Goal: Communication & Community: Share content

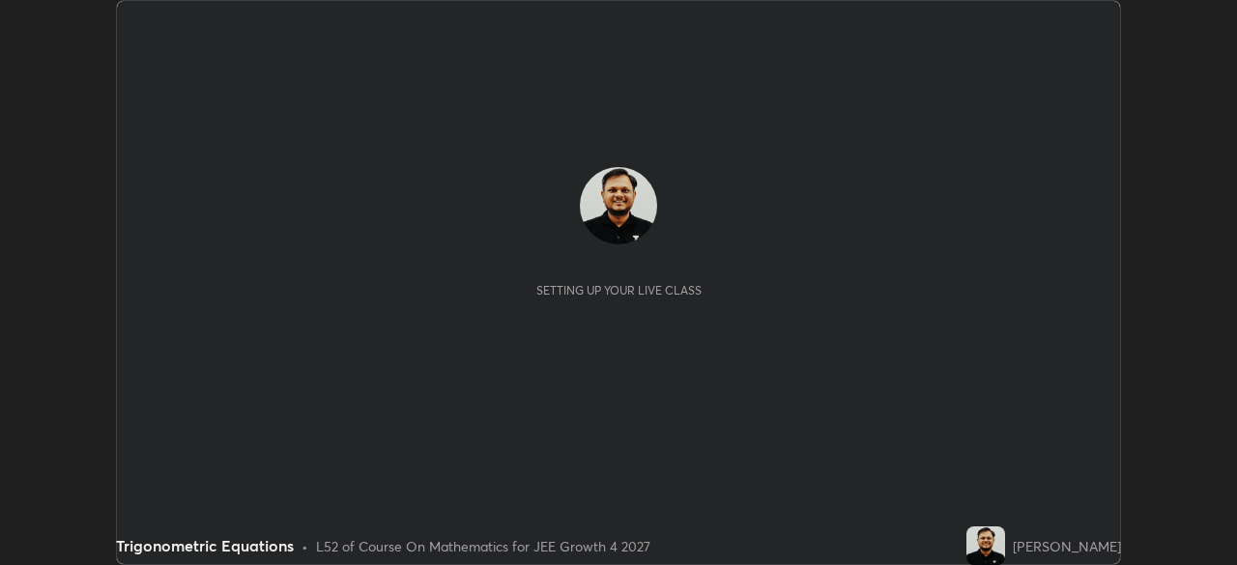
scroll to position [565, 1236]
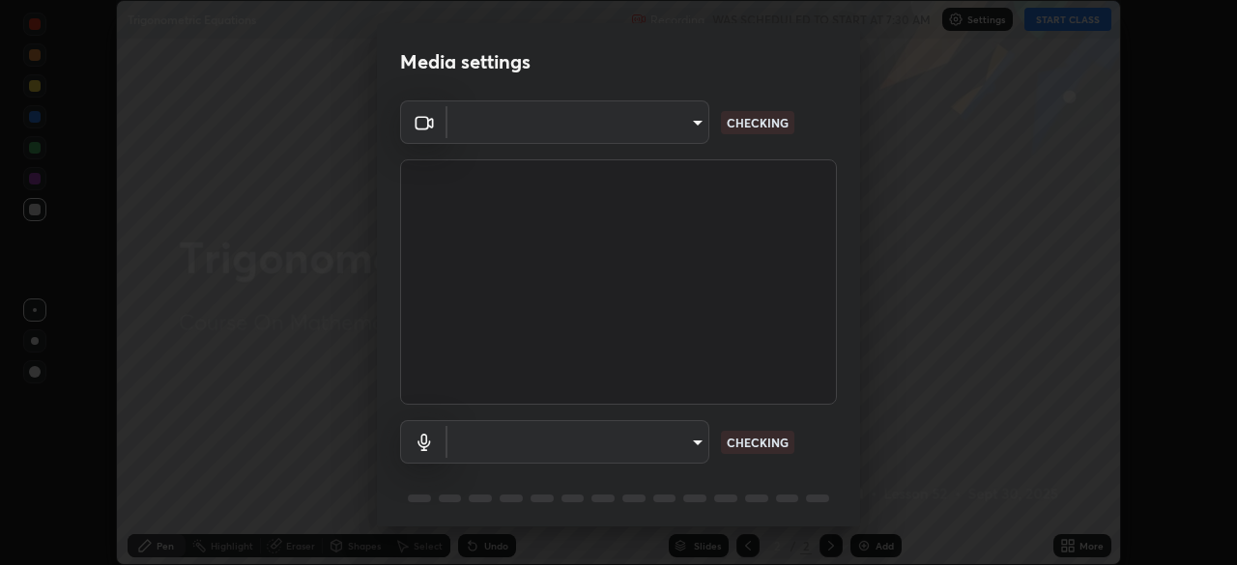
click at [690, 446] on body "Erase all Trigonometric Equations Recording WAS SCHEDULED TO START AT 7:30 AM S…" at bounding box center [618, 282] width 1237 height 565
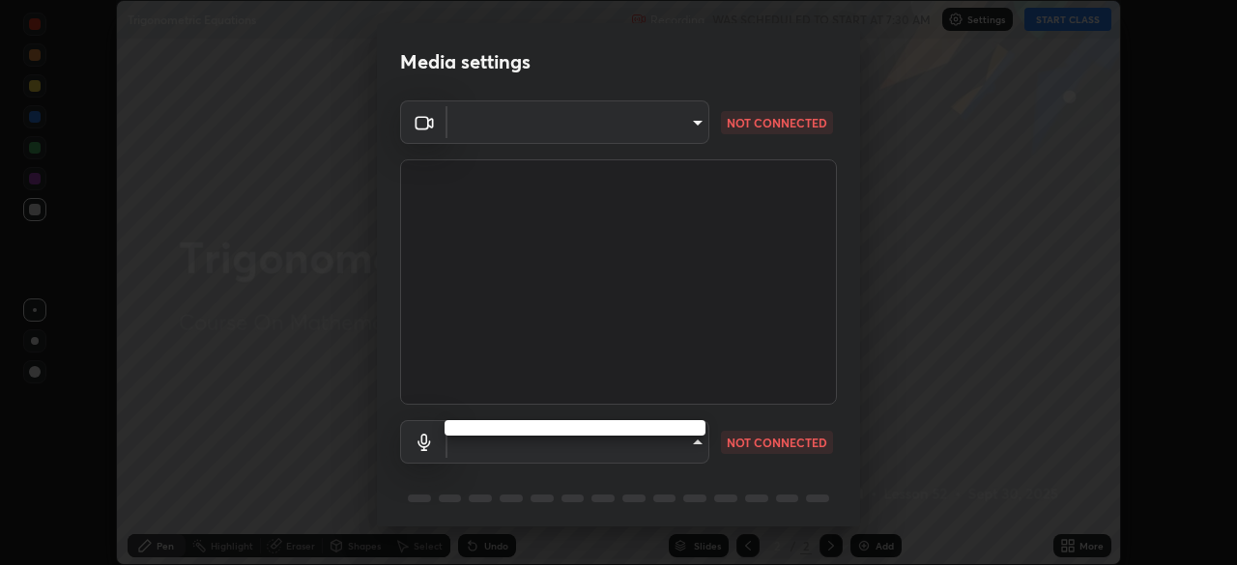
type input "878bb5f6a99355e2393efba74ceef3b3f7716bef1db07c11a5baaa90f242d193"
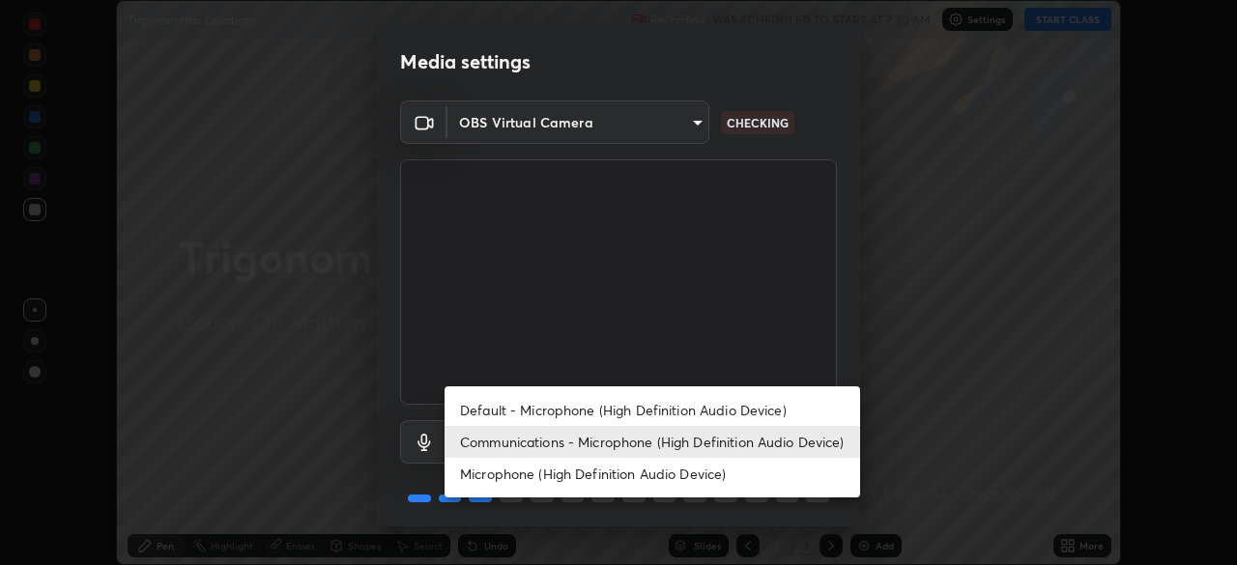
click at [712, 417] on li "Default - Microphone (High Definition Audio Device)" at bounding box center [653, 410] width 416 height 32
type input "default"
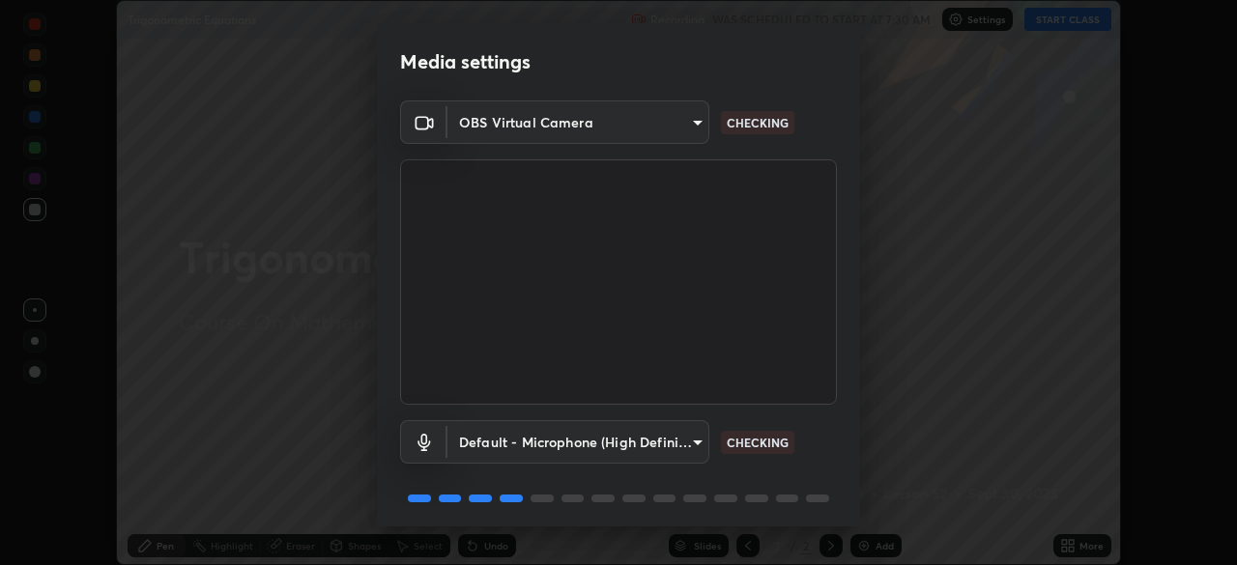
scroll to position [69, 0]
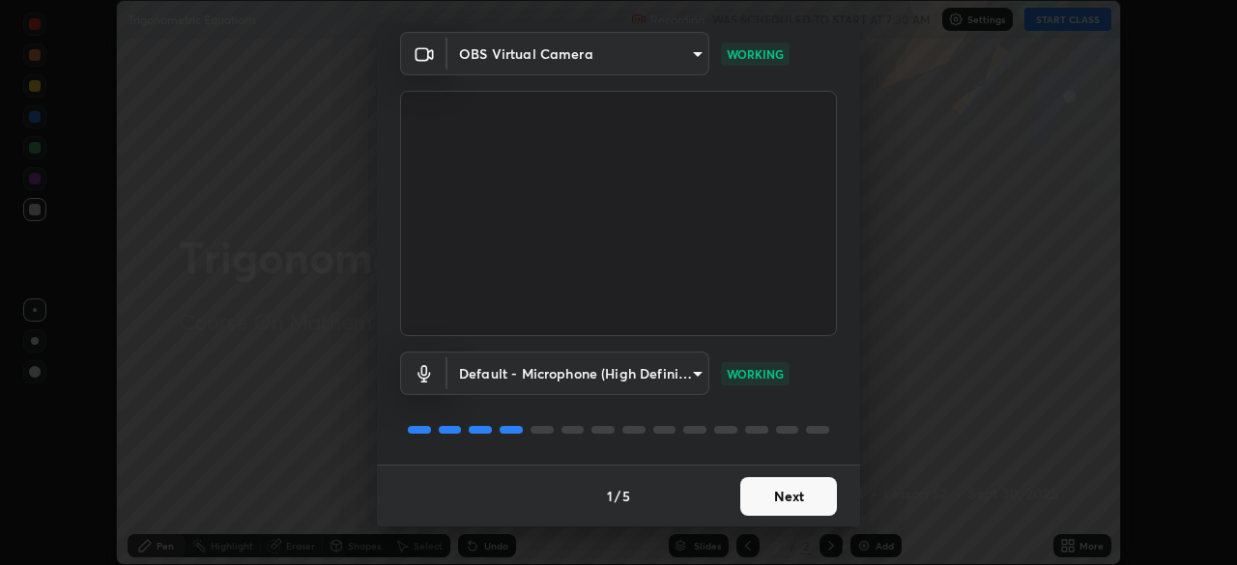
click at [786, 508] on button "Next" at bounding box center [788, 496] width 97 height 39
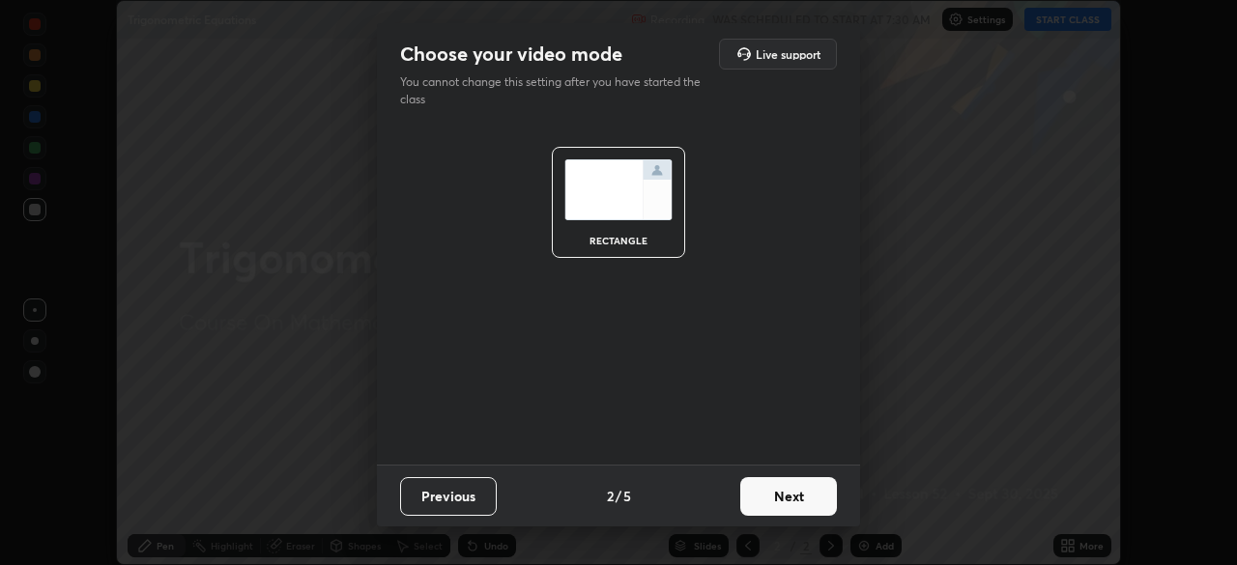
scroll to position [0, 0]
click at [786, 503] on button "Next" at bounding box center [788, 496] width 97 height 39
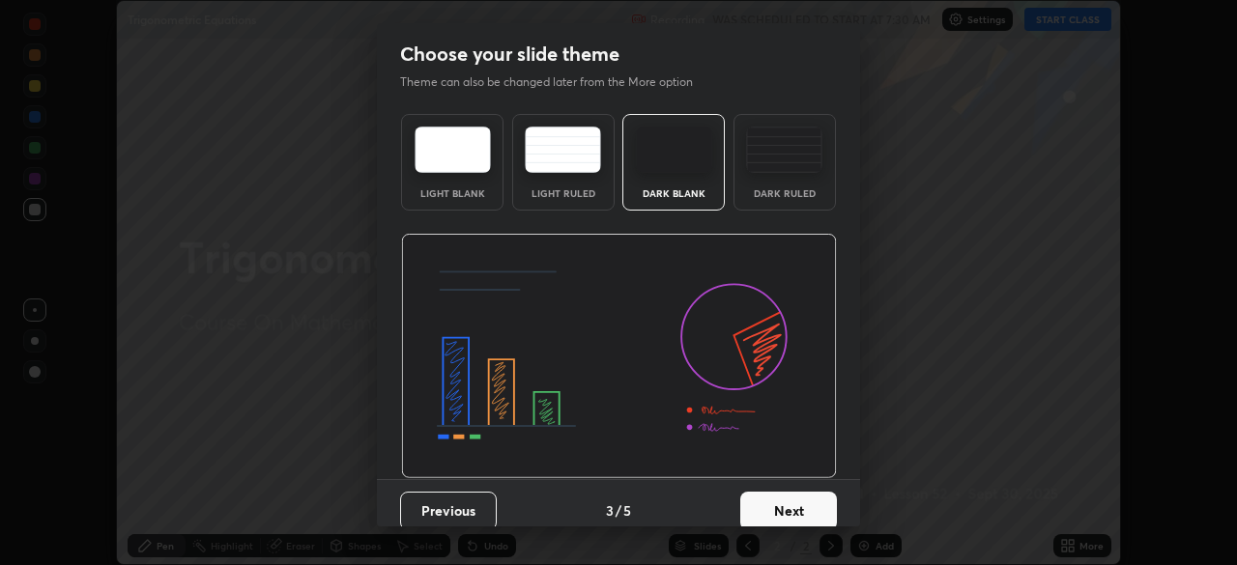
click at [790, 504] on button "Next" at bounding box center [788, 511] width 97 height 39
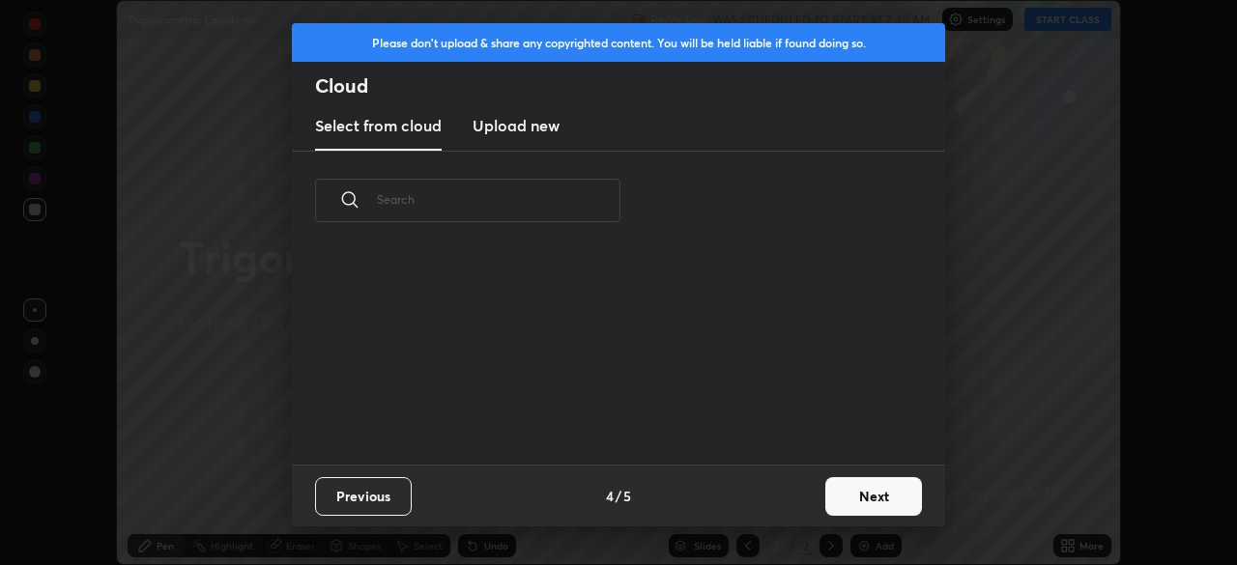
click at [801, 501] on div "Previous 4 / 5 Next" at bounding box center [618, 496] width 653 height 62
click at [851, 502] on button "Next" at bounding box center [873, 496] width 97 height 39
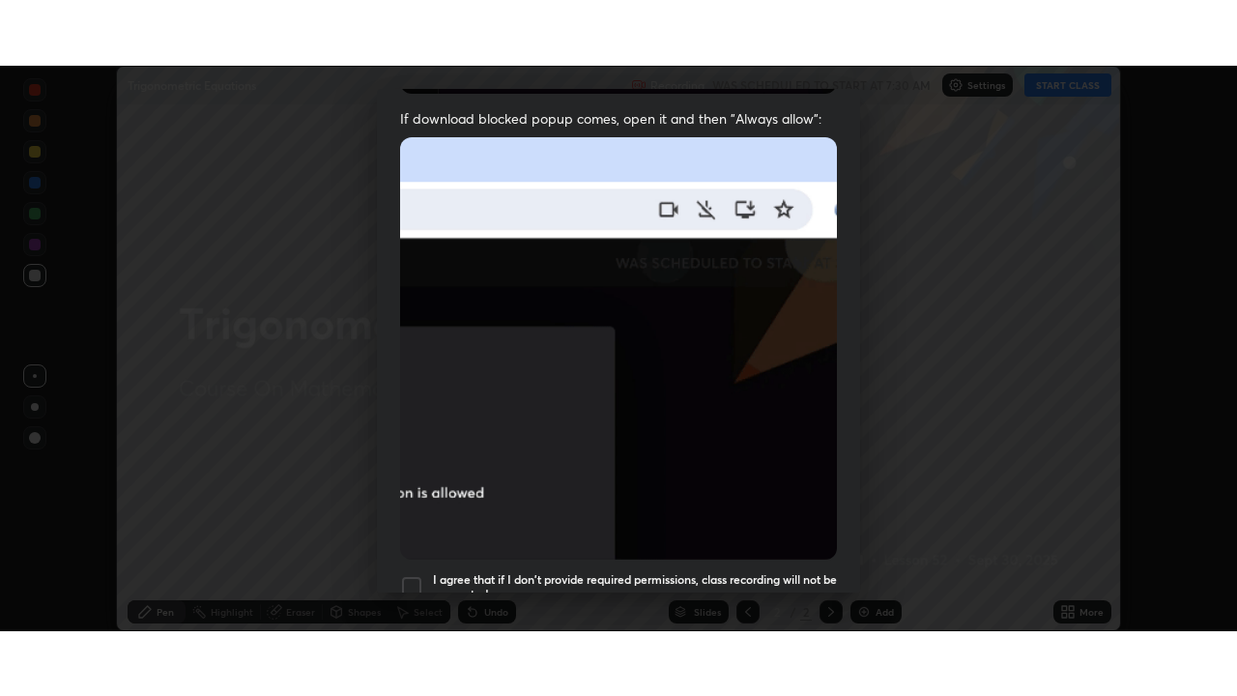
scroll to position [463, 0]
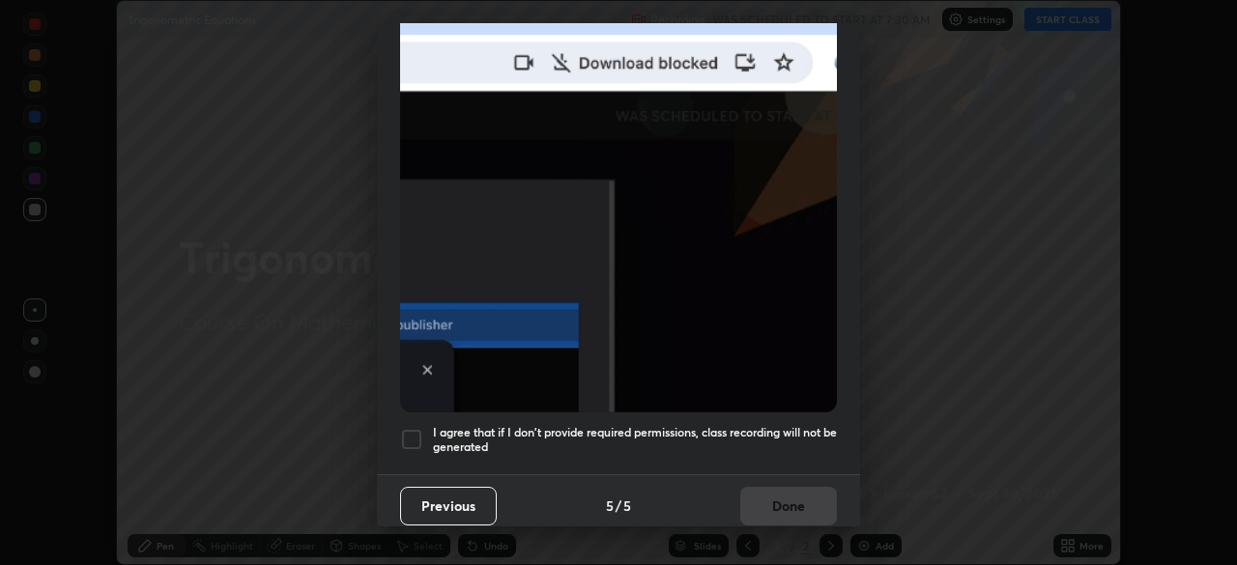
click at [408, 433] on div at bounding box center [411, 439] width 23 height 23
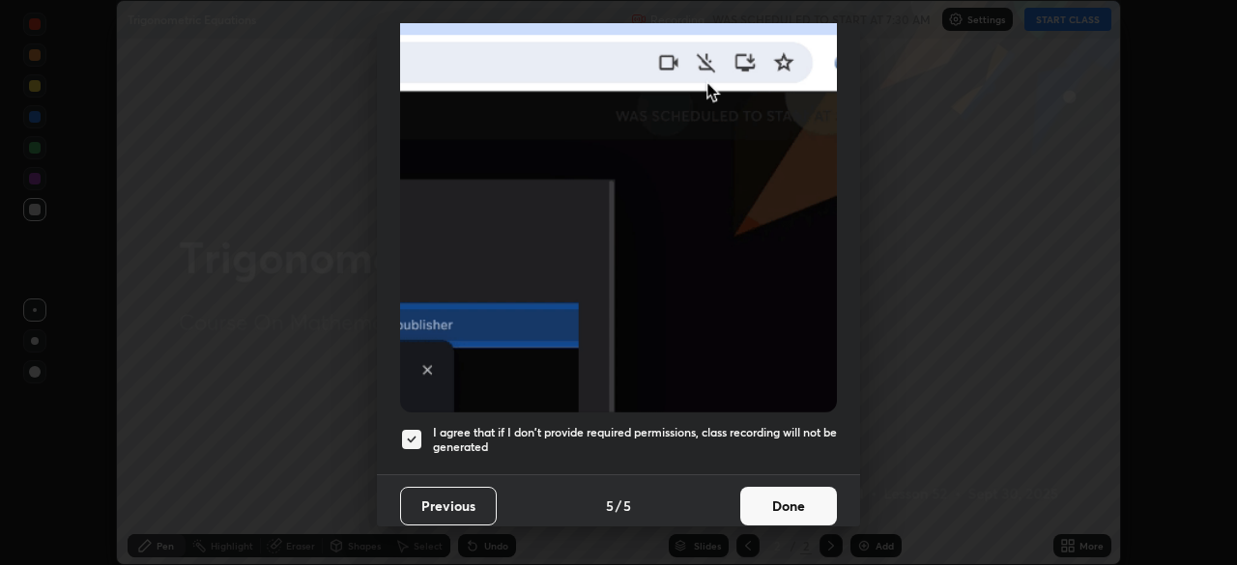
click at [785, 506] on button "Done" at bounding box center [788, 506] width 97 height 39
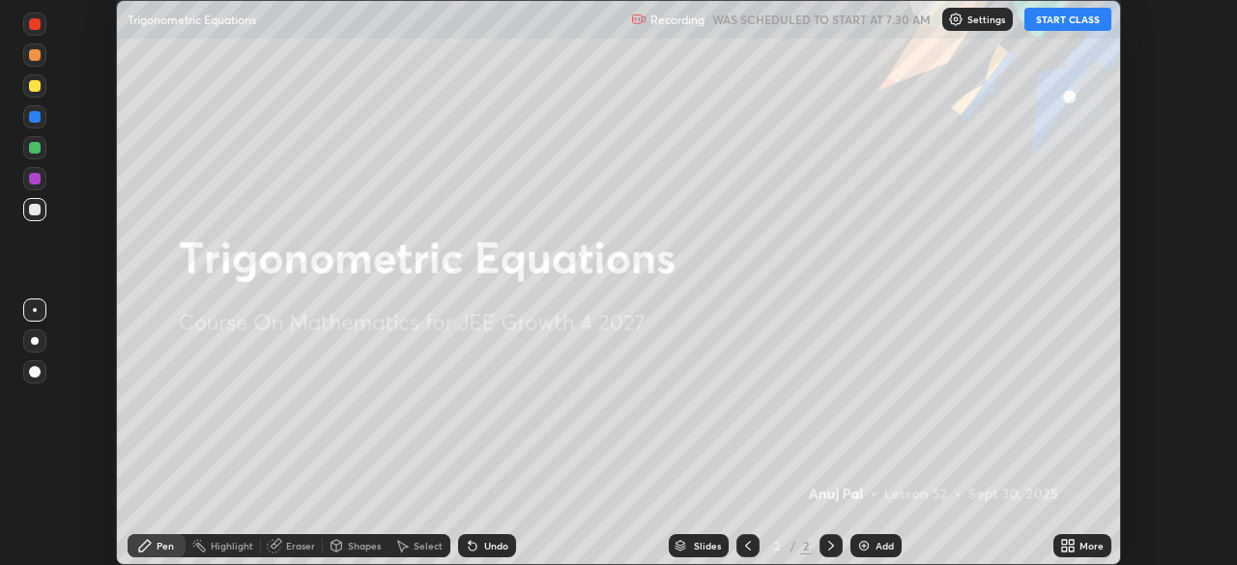
click at [1047, 18] on button "START CLASS" at bounding box center [1067, 19] width 87 height 23
click at [1068, 546] on icon at bounding box center [1067, 545] width 15 height 15
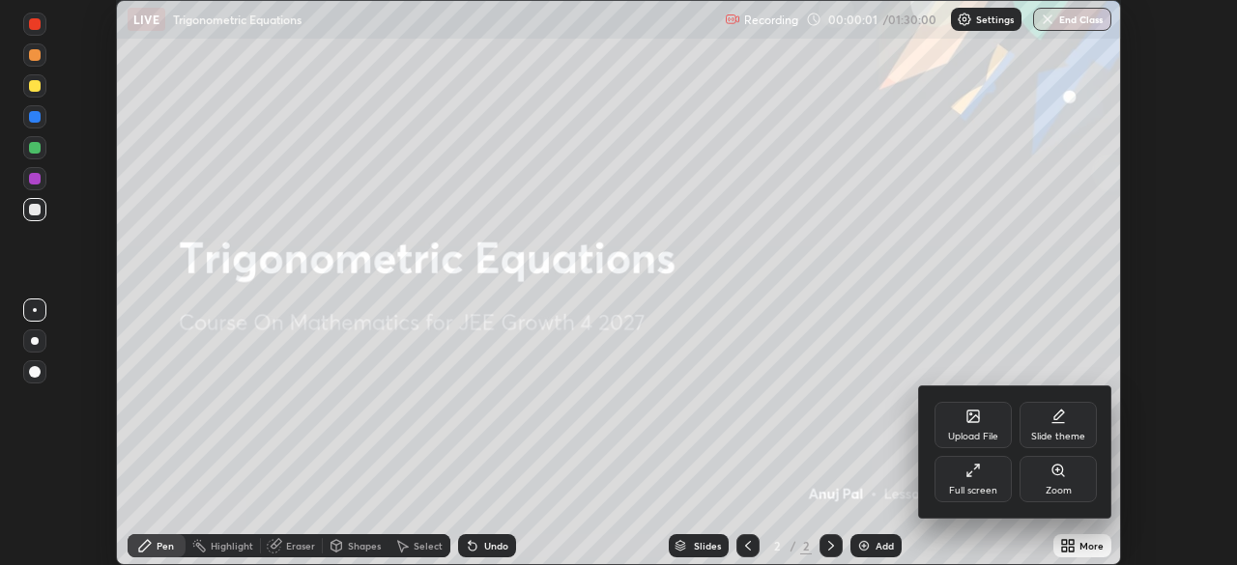
click at [975, 482] on div "Full screen" at bounding box center [973, 479] width 77 height 46
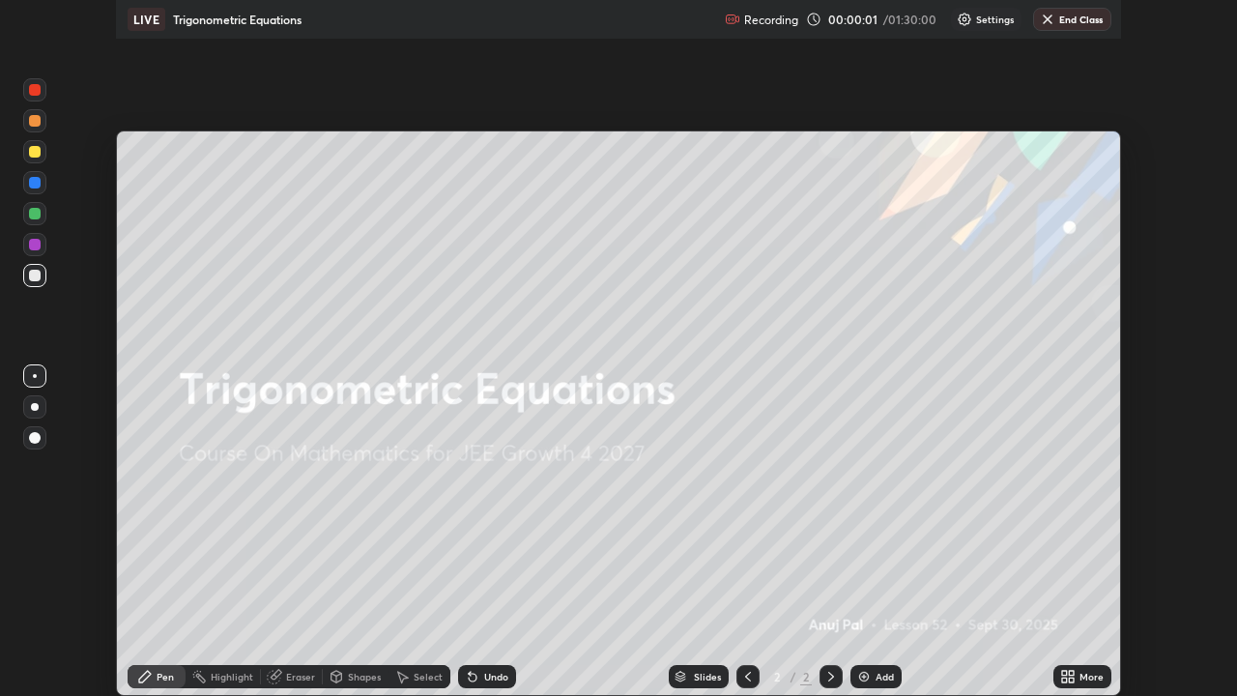
scroll to position [696, 1237]
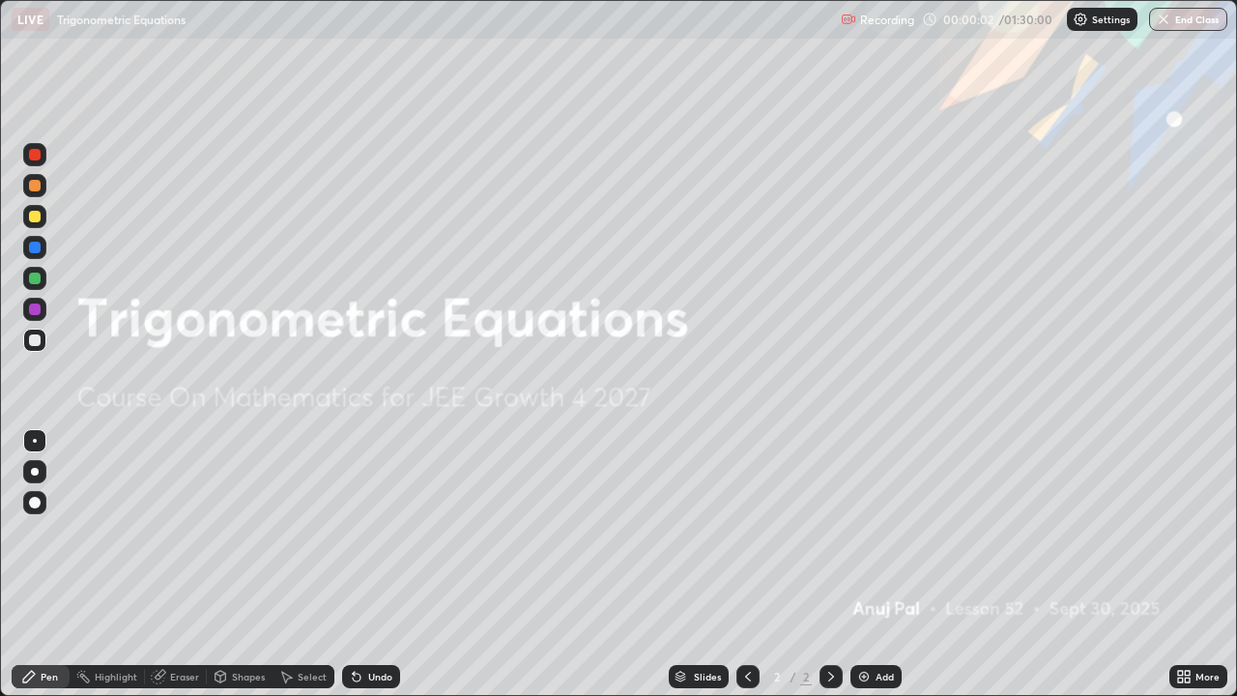
click at [887, 564] on div "Add" at bounding box center [885, 677] width 18 height 10
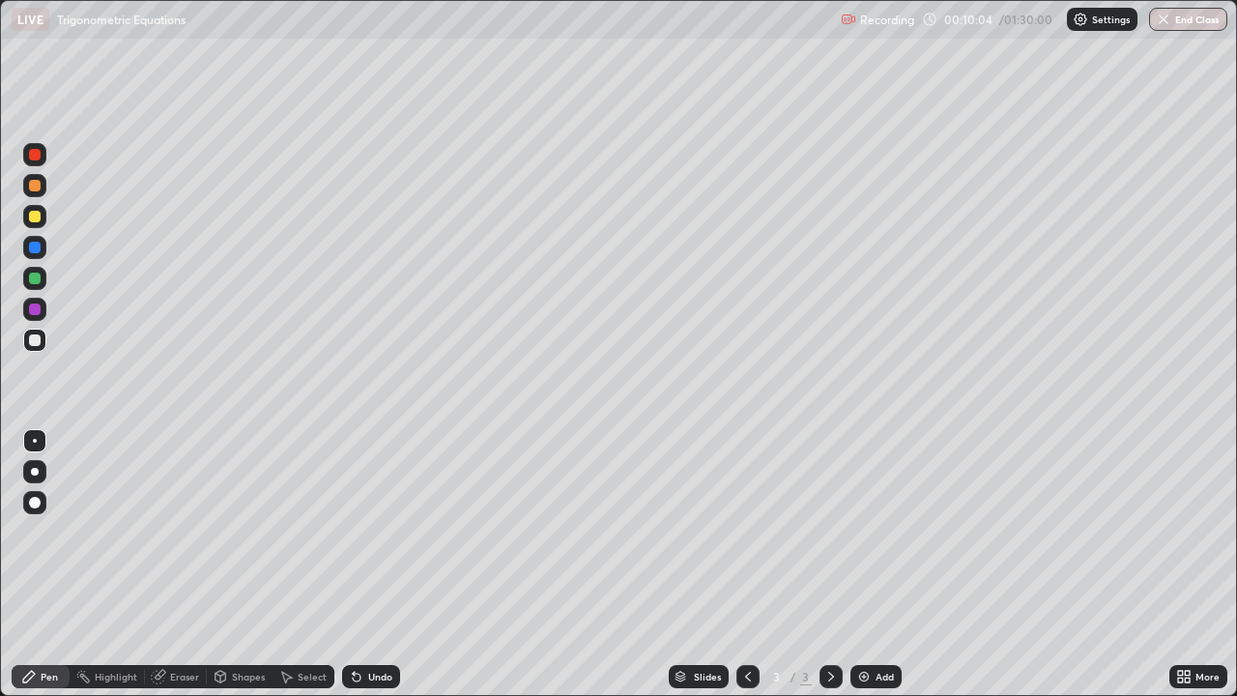
click at [35, 184] on div at bounding box center [35, 186] width 12 height 12
click at [34, 214] on div at bounding box center [35, 217] width 12 height 12
click at [31, 341] on div at bounding box center [35, 340] width 12 height 12
click at [368, 564] on div "Undo" at bounding box center [380, 677] width 24 height 10
click at [388, 564] on div "Undo" at bounding box center [380, 677] width 24 height 10
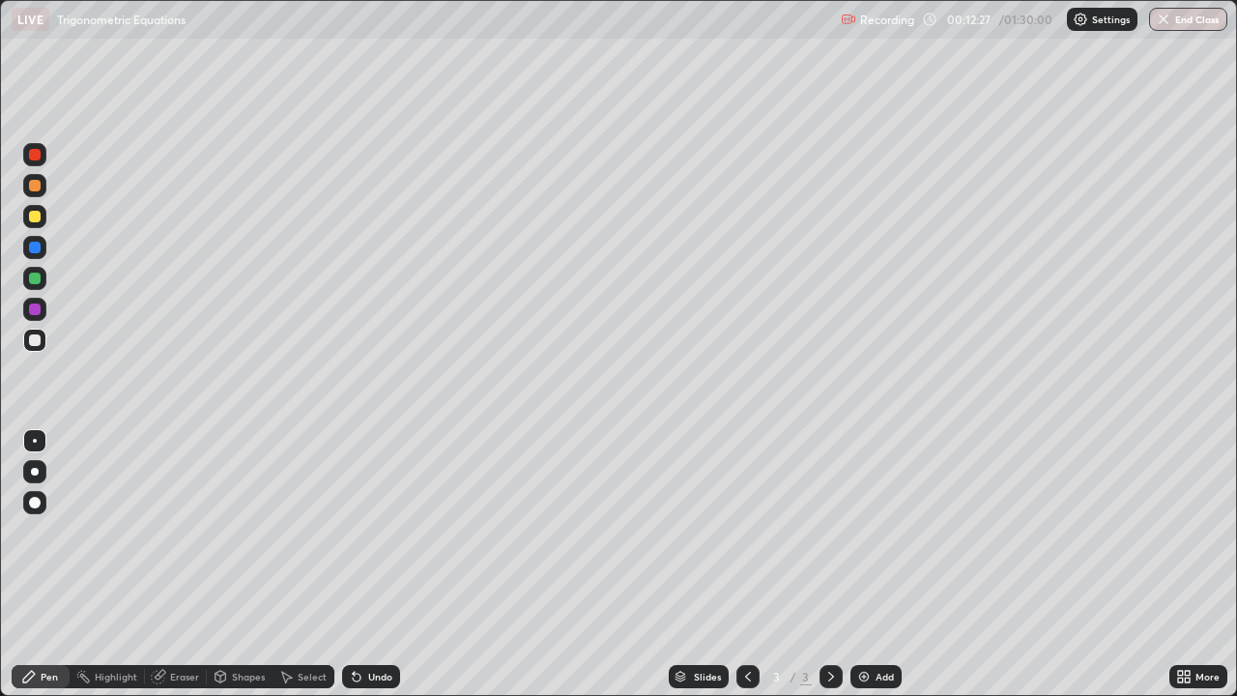
click at [37, 283] on div at bounding box center [35, 279] width 12 height 12
click at [188, 564] on div "Eraser" at bounding box center [184, 677] width 29 height 10
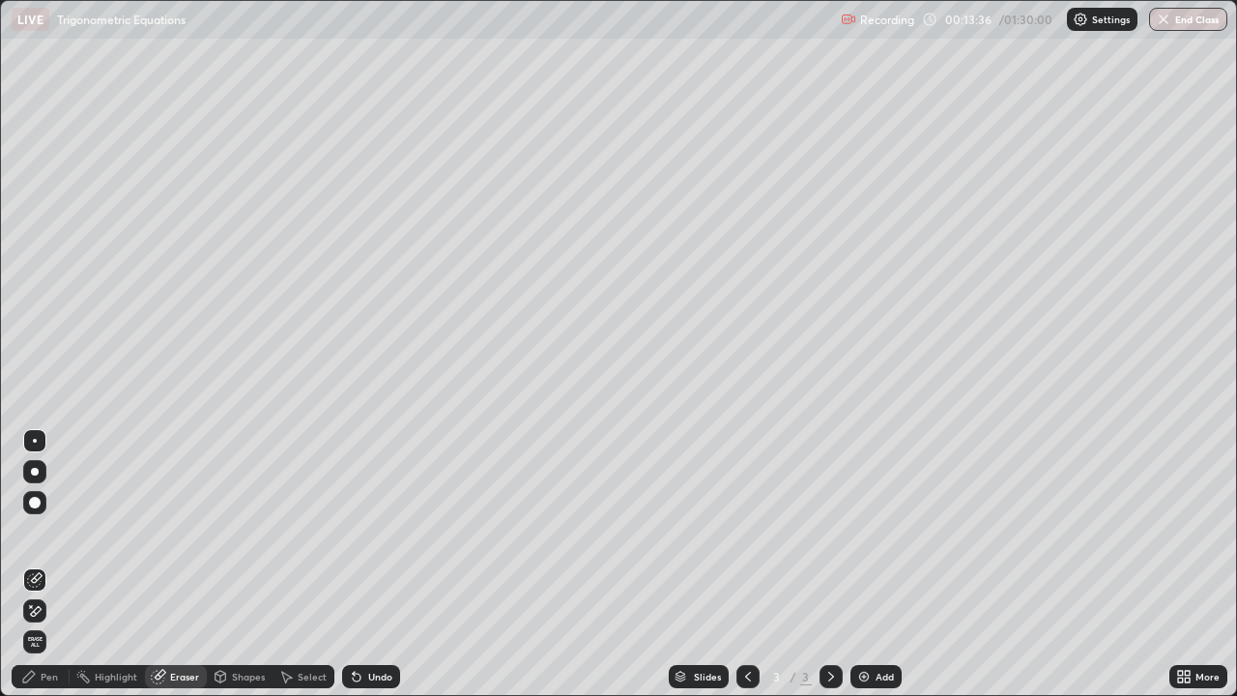
click at [46, 564] on div "Pen" at bounding box center [49, 677] width 17 height 10
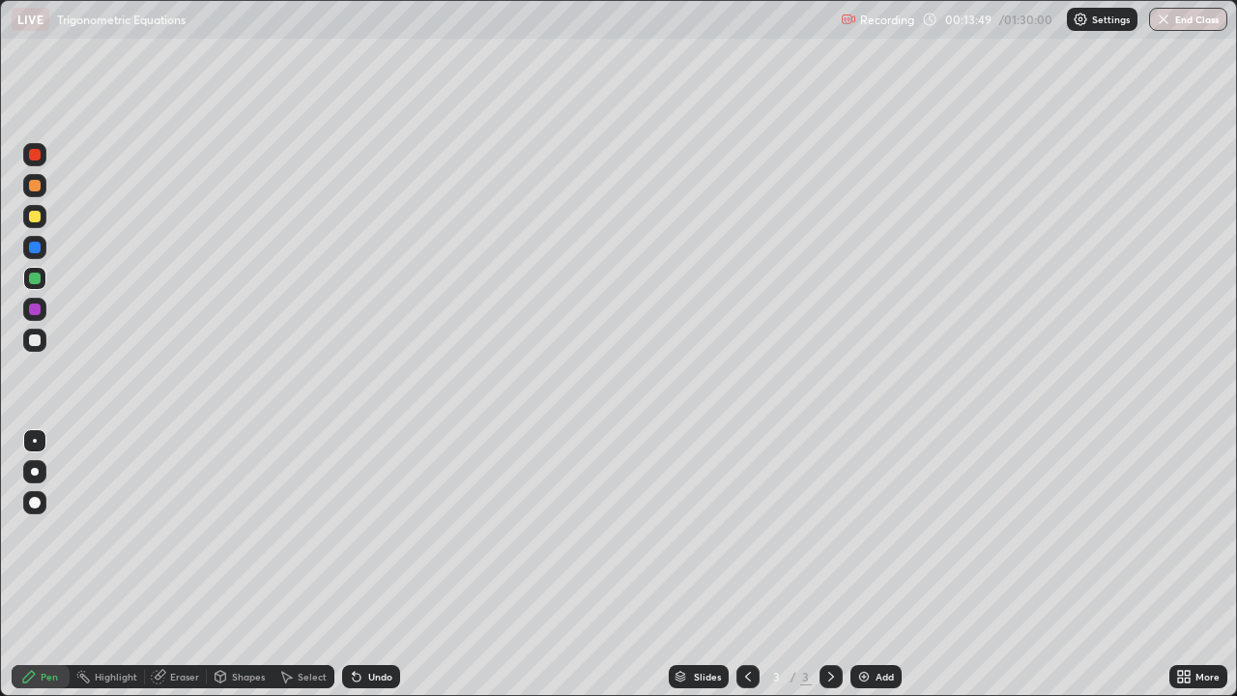
click at [36, 338] on div at bounding box center [35, 340] width 12 height 12
click at [33, 276] on div at bounding box center [35, 279] width 12 height 12
click at [38, 216] on div at bounding box center [35, 217] width 12 height 12
click at [34, 338] on div at bounding box center [35, 340] width 12 height 12
click at [39, 246] on div at bounding box center [35, 248] width 12 height 12
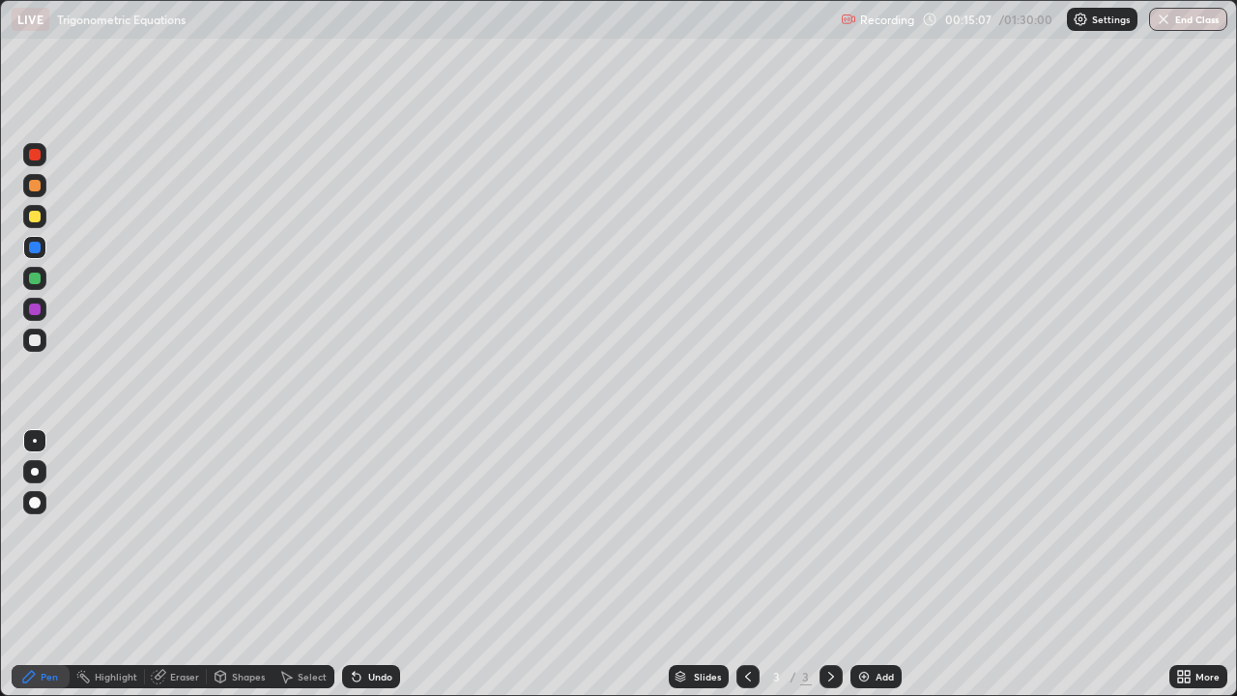
click at [38, 216] on div at bounding box center [35, 217] width 12 height 12
click at [389, 564] on div "Undo" at bounding box center [380, 677] width 24 height 10
click at [386, 564] on div "Undo" at bounding box center [371, 676] width 58 height 23
click at [36, 336] on div at bounding box center [35, 340] width 12 height 12
click at [39, 310] on div at bounding box center [35, 309] width 12 height 12
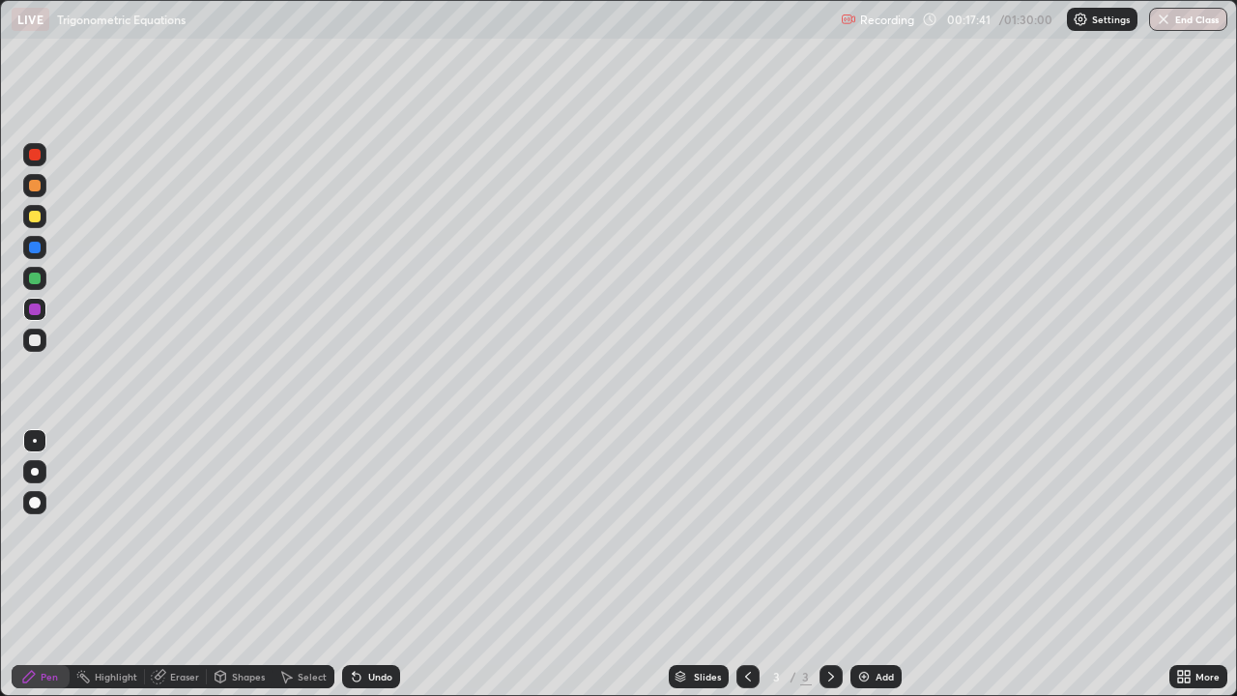
click at [40, 275] on div at bounding box center [35, 279] width 12 height 12
click at [36, 247] on div at bounding box center [35, 248] width 12 height 12
click at [38, 187] on div at bounding box center [35, 186] width 12 height 12
click at [870, 564] on div "Add" at bounding box center [875, 676] width 51 height 23
click at [36, 342] on div at bounding box center [35, 340] width 12 height 12
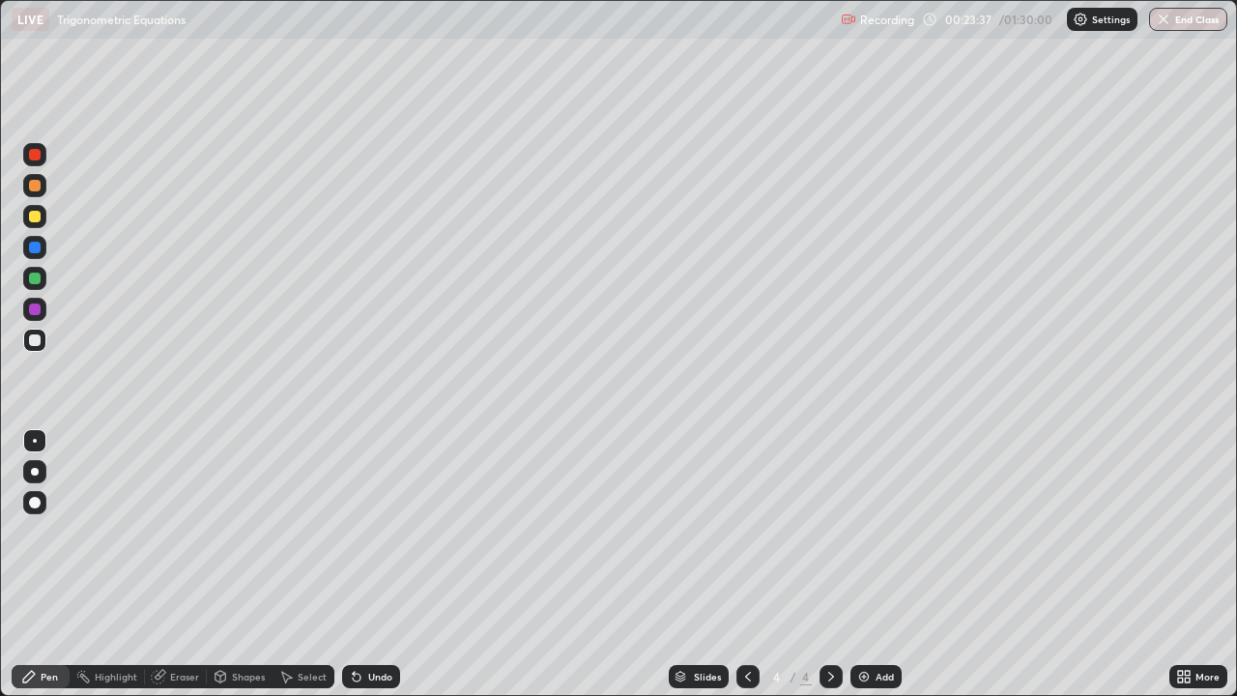
click at [35, 219] on div at bounding box center [35, 217] width 12 height 12
click at [38, 341] on div at bounding box center [35, 340] width 12 height 12
click at [37, 312] on div at bounding box center [35, 309] width 12 height 12
click at [388, 564] on div "Undo" at bounding box center [380, 677] width 24 height 10
click at [392, 564] on div "Undo" at bounding box center [371, 676] width 58 height 23
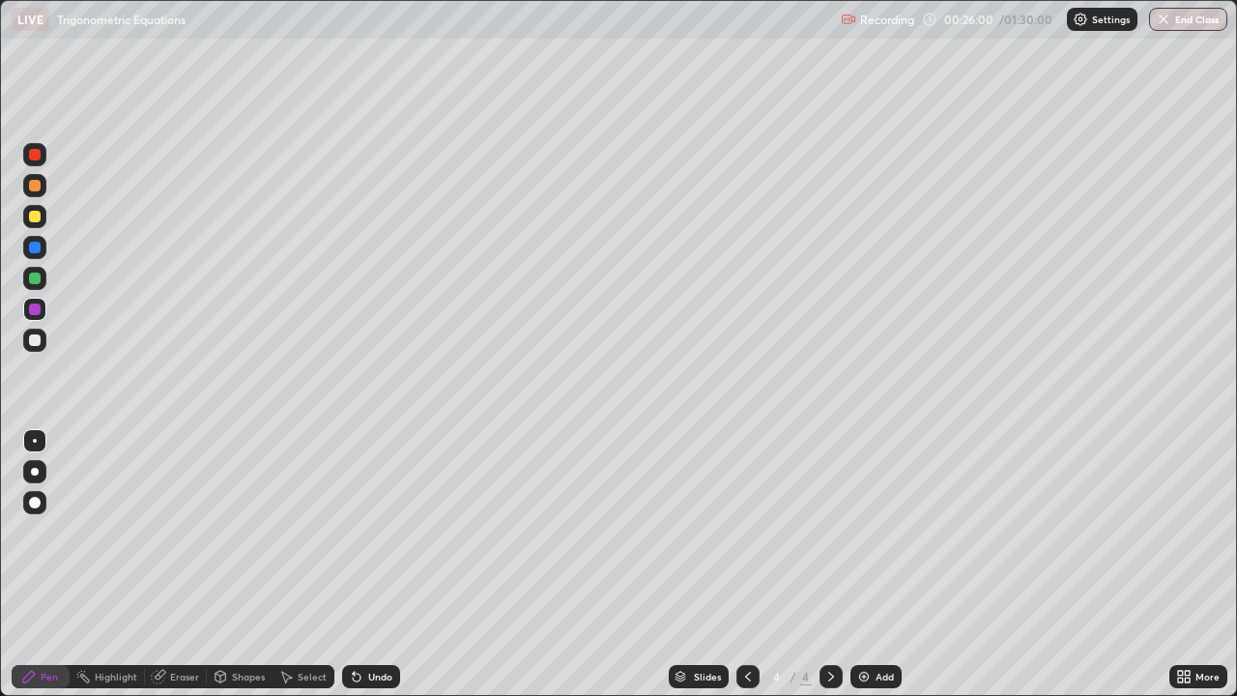
click at [40, 245] on div at bounding box center [35, 248] width 12 height 12
click at [353, 564] on icon at bounding box center [357, 678] width 8 height 8
click at [38, 184] on div at bounding box center [35, 186] width 12 height 12
click at [860, 564] on img at bounding box center [863, 676] width 15 height 15
click at [37, 214] on div at bounding box center [35, 217] width 12 height 12
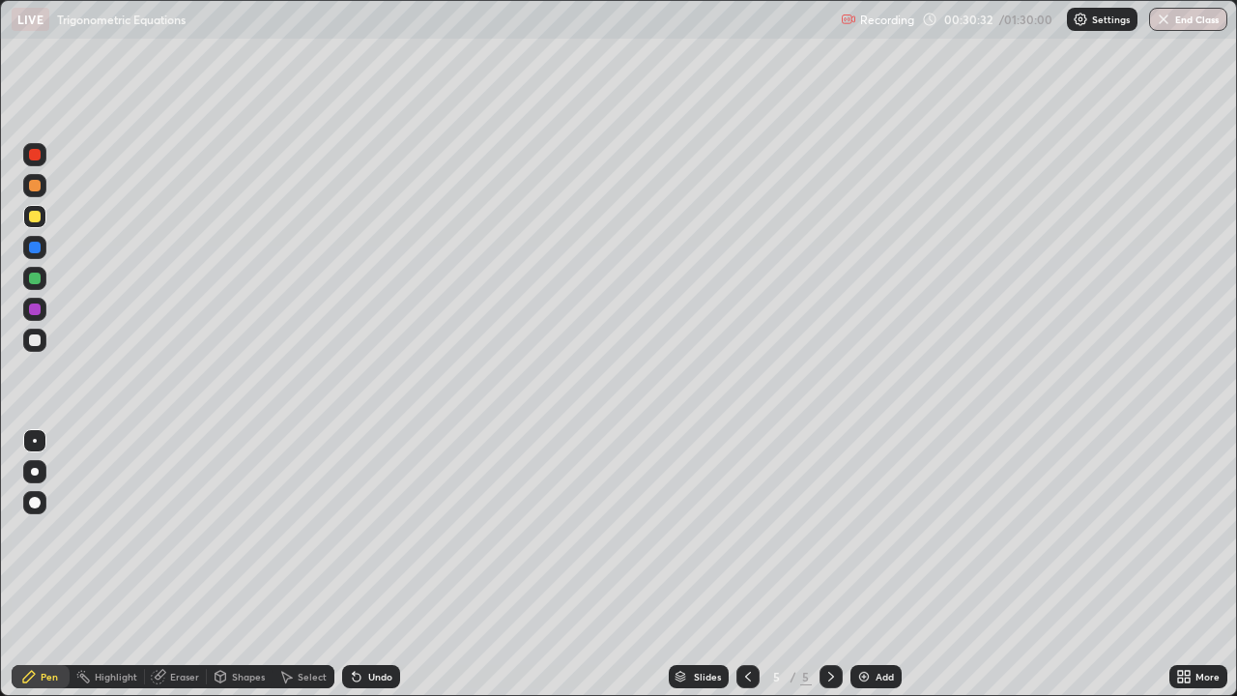
click at [384, 564] on div "Undo" at bounding box center [380, 677] width 24 height 10
click at [36, 338] on div at bounding box center [35, 340] width 12 height 12
click at [38, 274] on div at bounding box center [35, 279] width 12 height 12
click at [34, 186] on div at bounding box center [35, 186] width 12 height 12
click at [872, 564] on div "Add" at bounding box center [875, 676] width 51 height 23
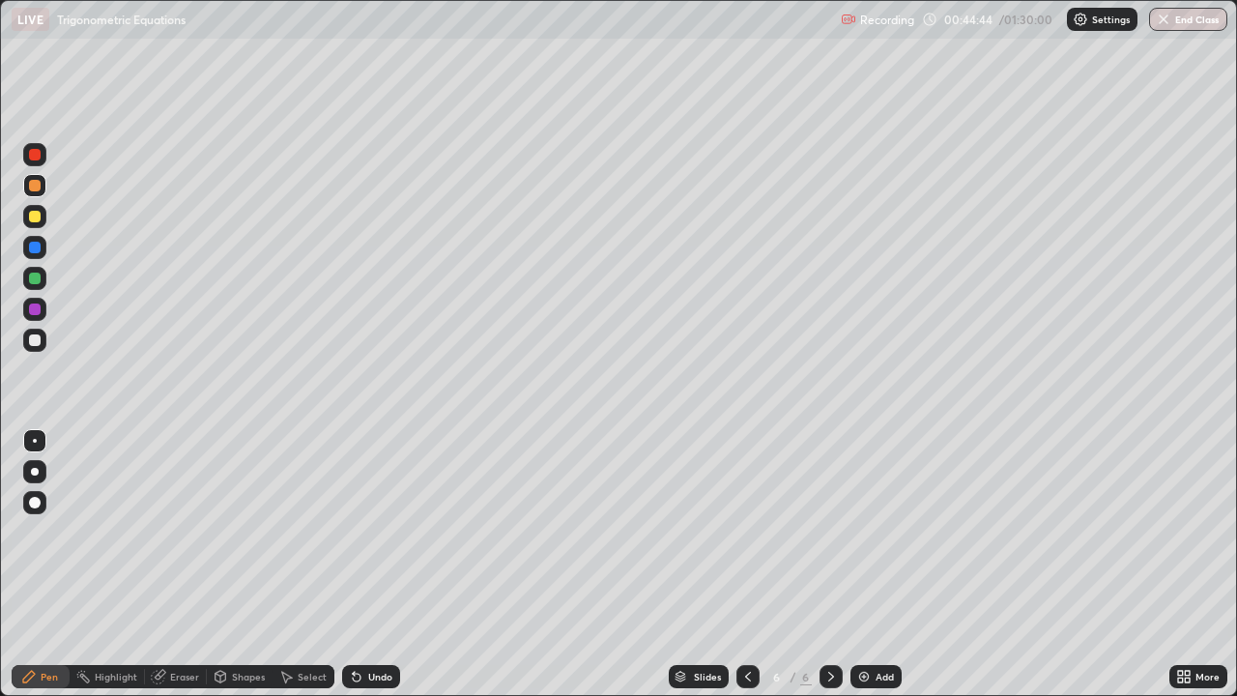
click at [43, 338] on div at bounding box center [34, 340] width 23 height 23
click at [36, 219] on div at bounding box center [35, 217] width 12 height 12
click at [36, 276] on div at bounding box center [35, 279] width 12 height 12
click at [34, 309] on div at bounding box center [35, 309] width 12 height 12
click at [39, 276] on div at bounding box center [35, 279] width 12 height 12
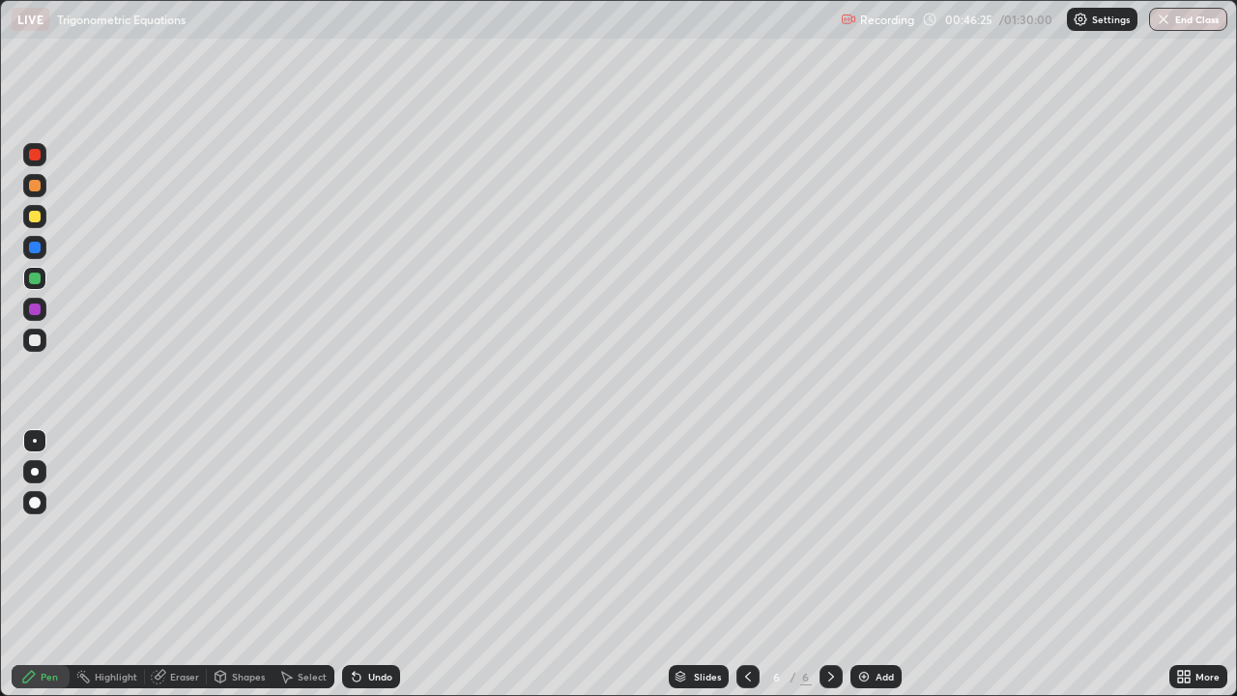
click at [38, 214] on div at bounding box center [35, 217] width 12 height 12
click at [34, 186] on div at bounding box center [35, 186] width 12 height 12
click at [866, 564] on img at bounding box center [863, 676] width 15 height 15
click at [39, 344] on div at bounding box center [35, 340] width 12 height 12
click at [31, 186] on div at bounding box center [35, 186] width 12 height 12
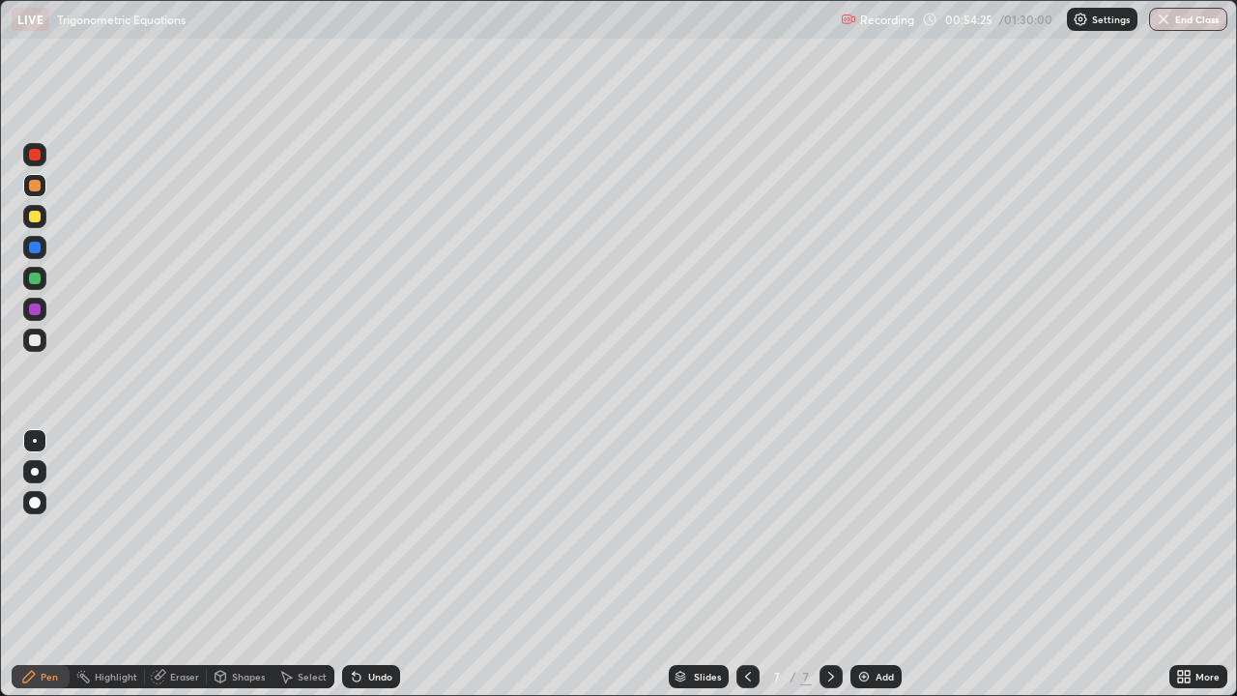
click at [369, 564] on div "Undo" at bounding box center [371, 676] width 58 height 23
click at [36, 340] on div at bounding box center [35, 340] width 12 height 12
click at [377, 564] on div "Undo" at bounding box center [380, 677] width 24 height 10
click at [36, 275] on div at bounding box center [35, 279] width 12 height 12
click at [42, 308] on div at bounding box center [34, 309] width 23 height 23
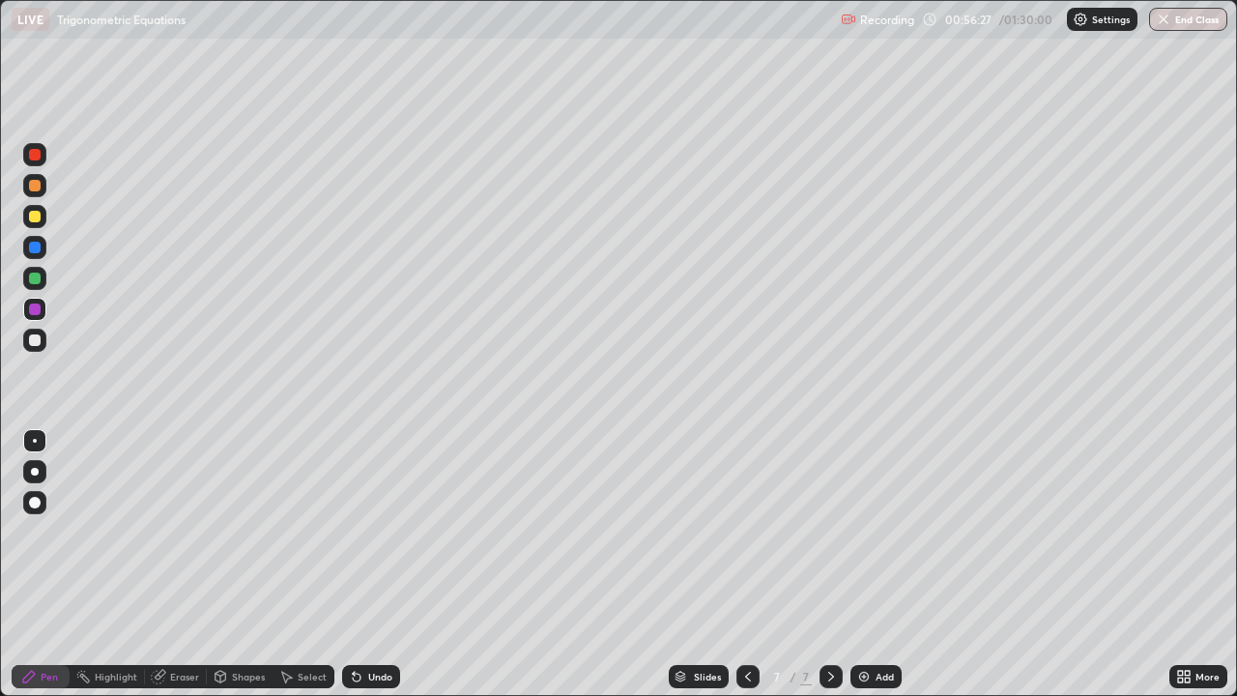
click at [28, 186] on div at bounding box center [34, 185] width 23 height 23
click at [42, 341] on div at bounding box center [34, 340] width 23 height 23
click at [870, 564] on div "Add" at bounding box center [875, 676] width 51 height 23
click at [35, 187] on div at bounding box center [35, 186] width 12 height 12
click at [38, 309] on div at bounding box center [35, 309] width 12 height 12
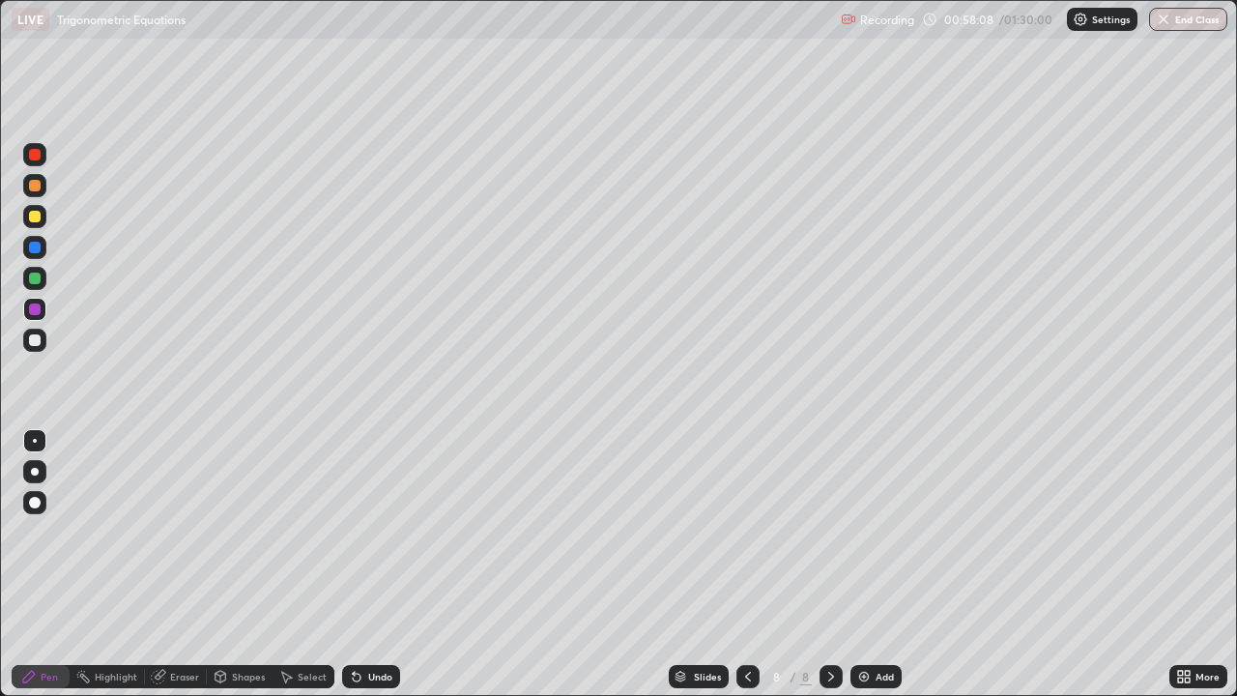
click at [378, 564] on div "Undo" at bounding box center [380, 677] width 24 height 10
click at [39, 189] on div at bounding box center [35, 186] width 12 height 12
click at [36, 340] on div at bounding box center [35, 340] width 12 height 12
click at [171, 564] on div "Eraser" at bounding box center [184, 677] width 29 height 10
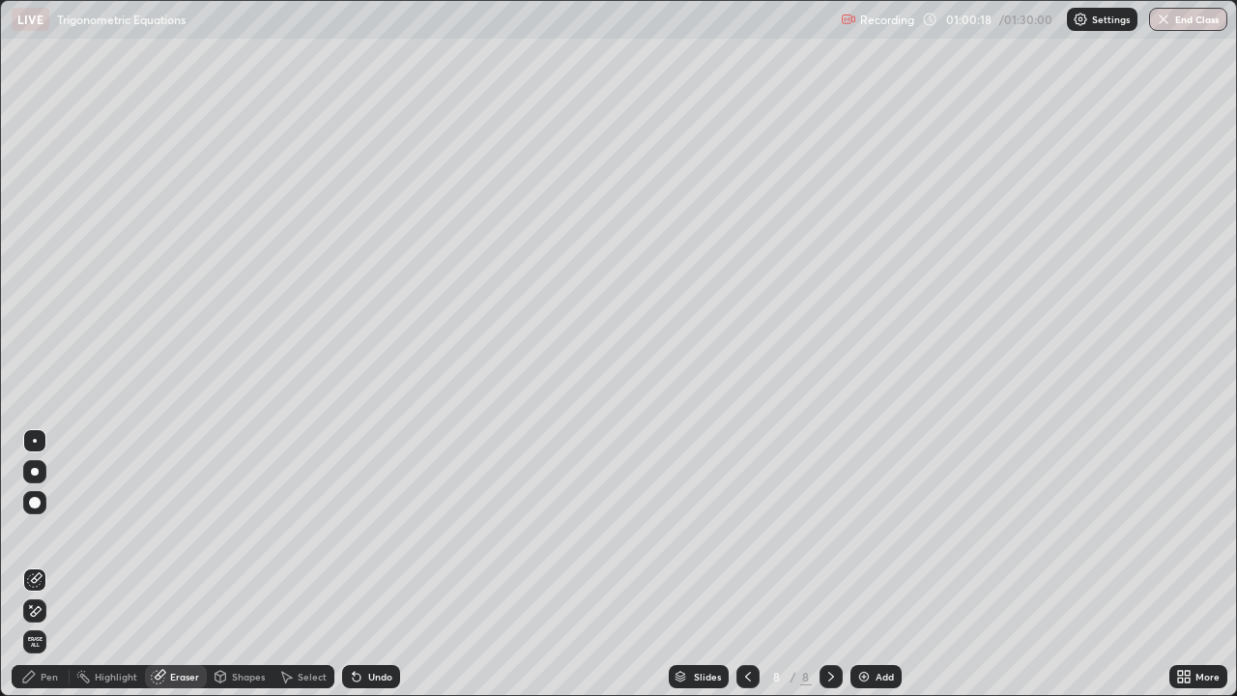
click at [44, 564] on div "Pen" at bounding box center [49, 677] width 17 height 10
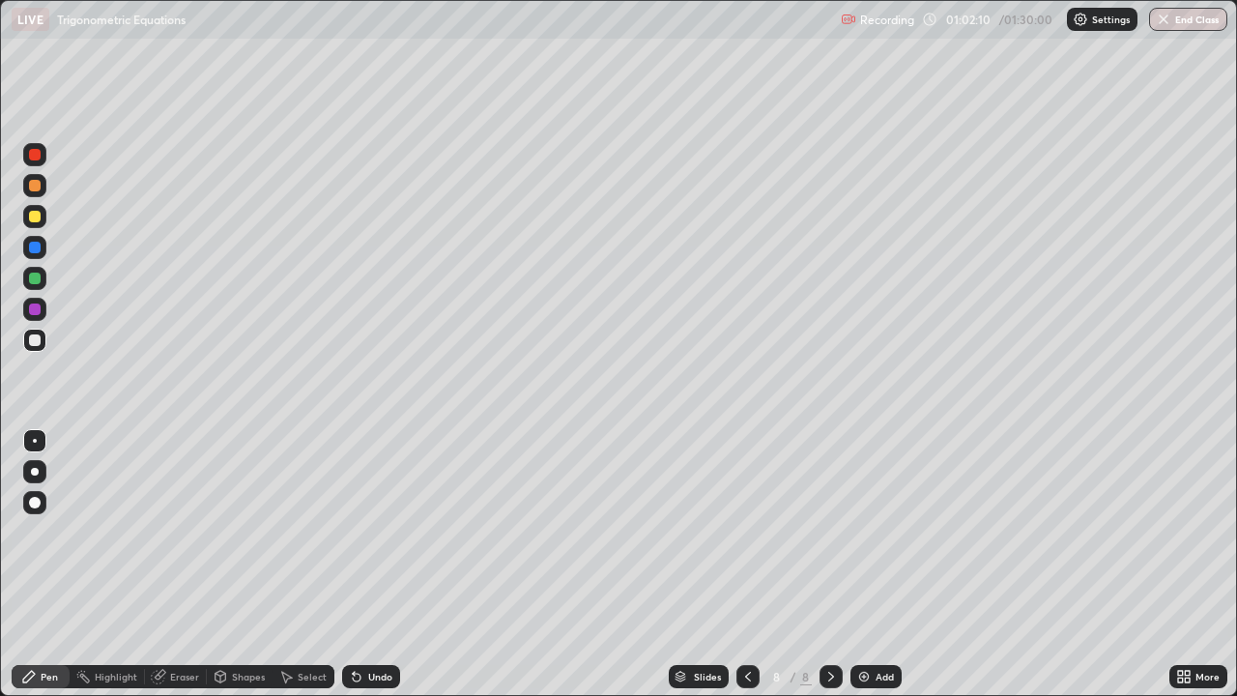
click at [32, 216] on div at bounding box center [35, 217] width 12 height 12
click at [36, 340] on div at bounding box center [35, 340] width 12 height 12
click at [880, 564] on div "Add" at bounding box center [885, 677] width 18 height 10
click at [39, 220] on div at bounding box center [35, 217] width 12 height 12
click at [365, 564] on div "Undo" at bounding box center [371, 676] width 58 height 23
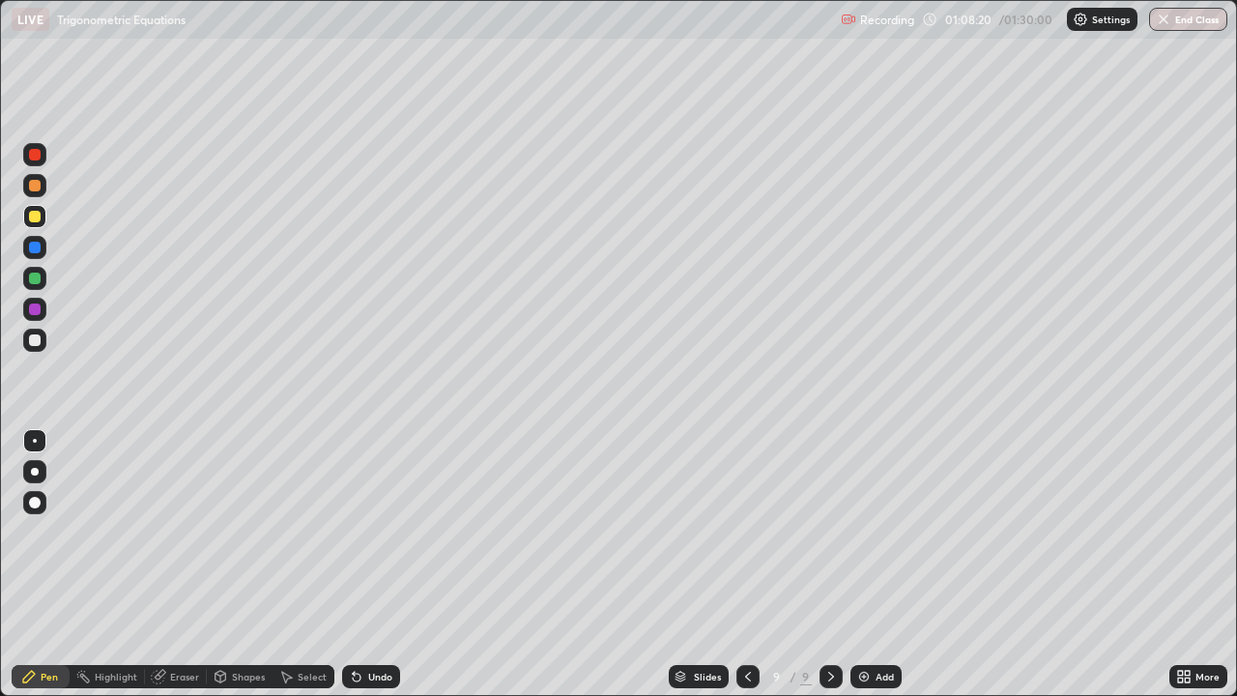
click at [36, 340] on div at bounding box center [35, 340] width 12 height 12
click at [745, 564] on icon at bounding box center [748, 677] width 6 height 10
click at [1188, 19] on button "End Class" at bounding box center [1188, 19] width 78 height 23
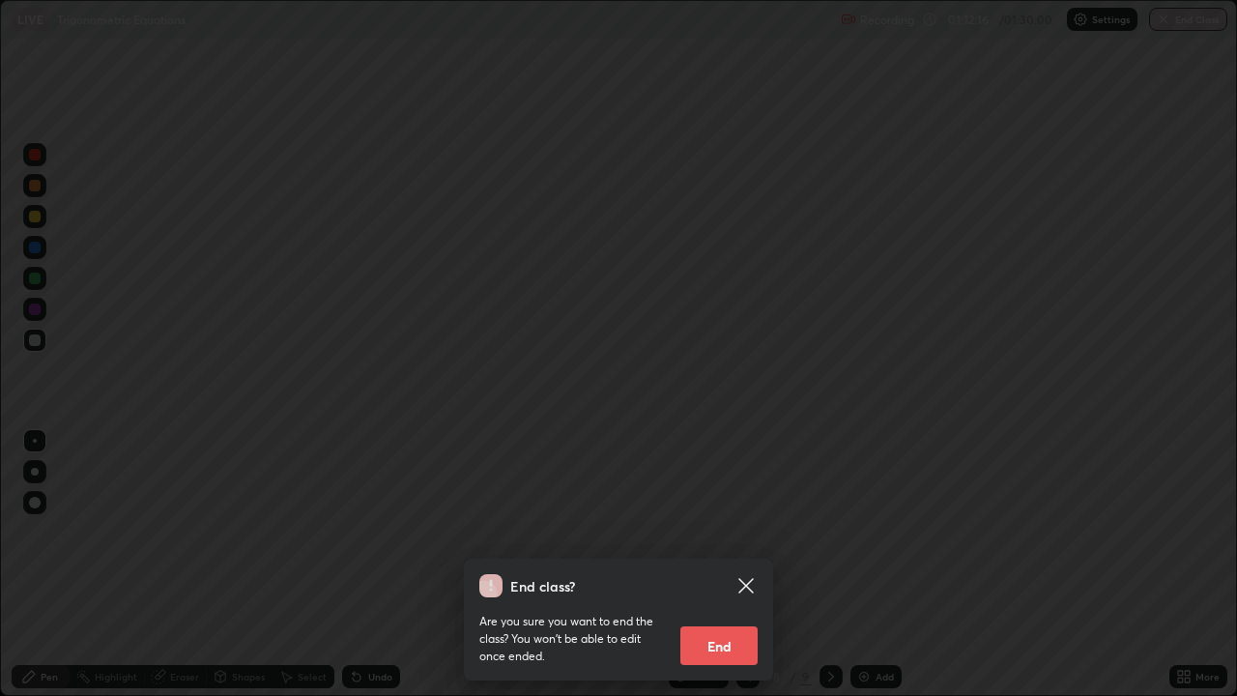
click at [727, 564] on button "End" at bounding box center [718, 645] width 77 height 39
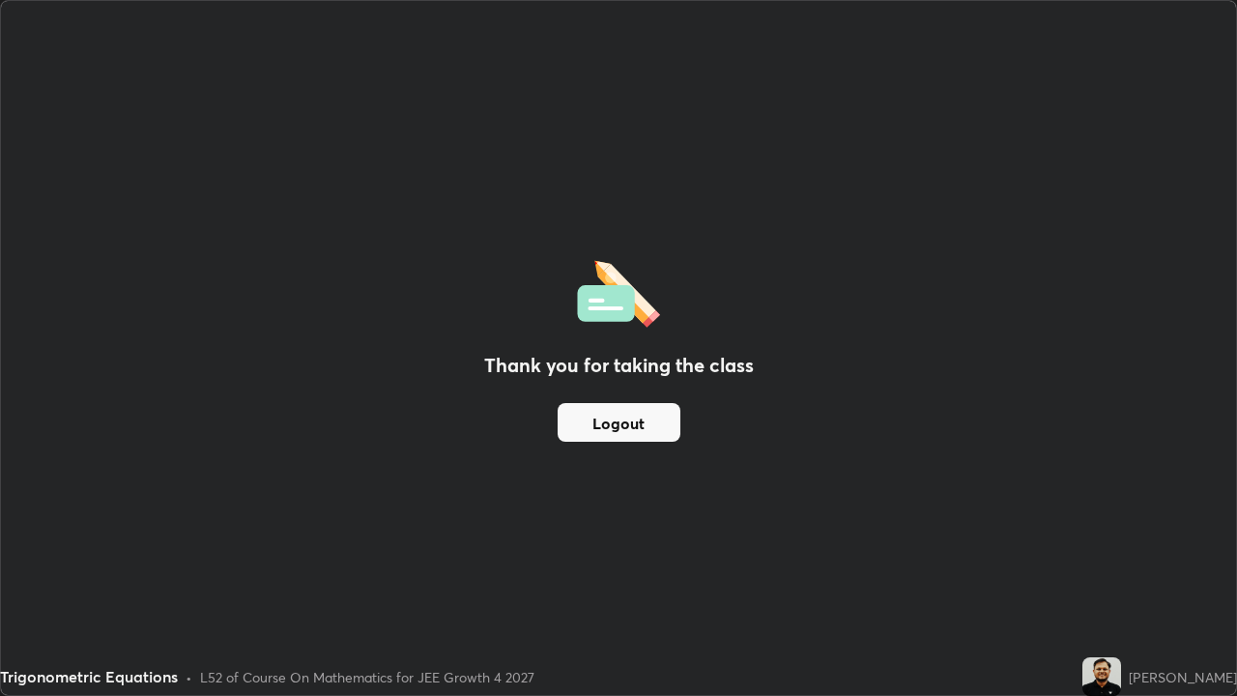
click at [636, 423] on button "Logout" at bounding box center [619, 422] width 123 height 39
